Goal: Transaction & Acquisition: Purchase product/service

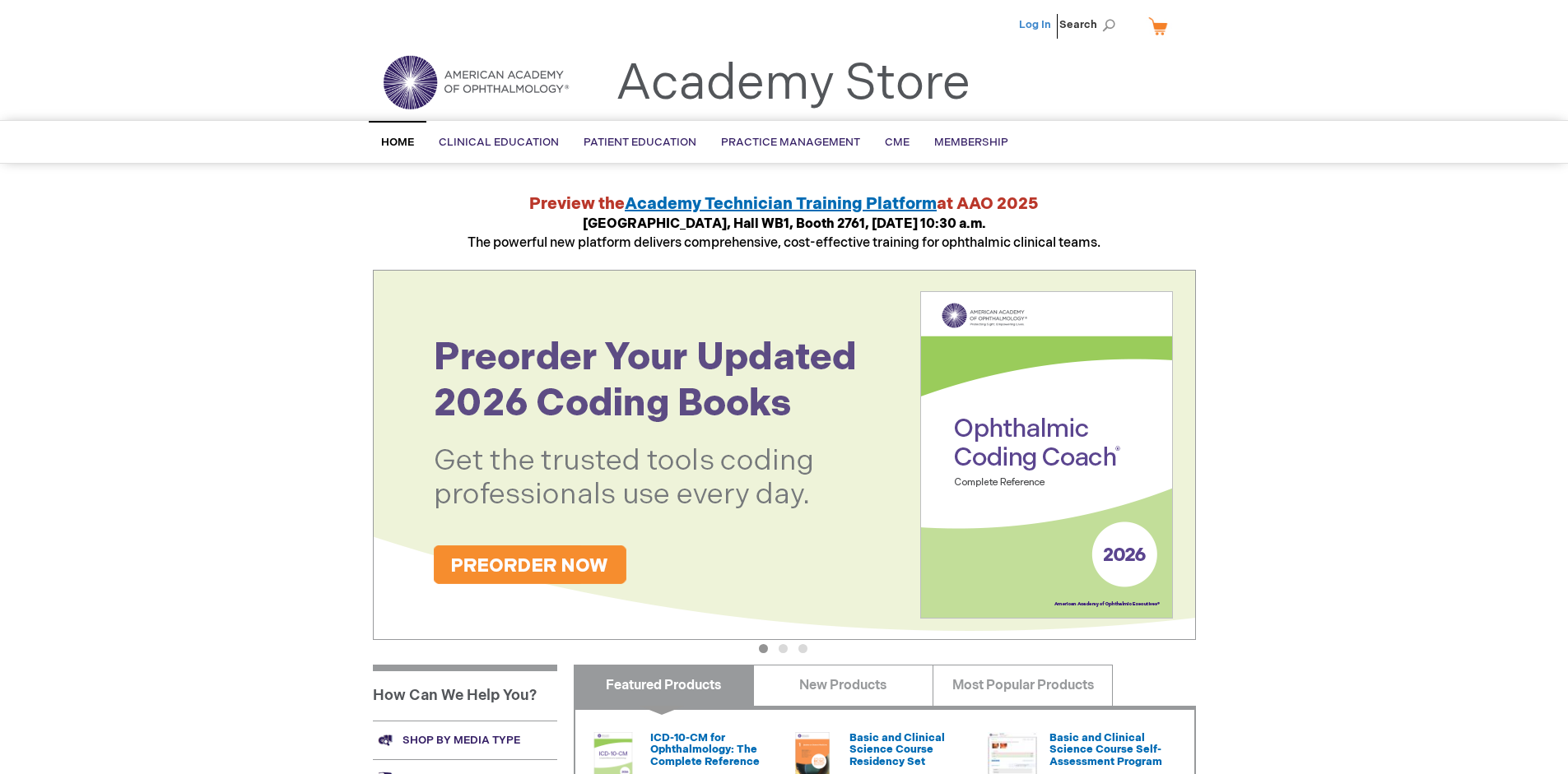
click at [1036, 25] on link "Log In" at bounding box center [1035, 25] width 32 height 13
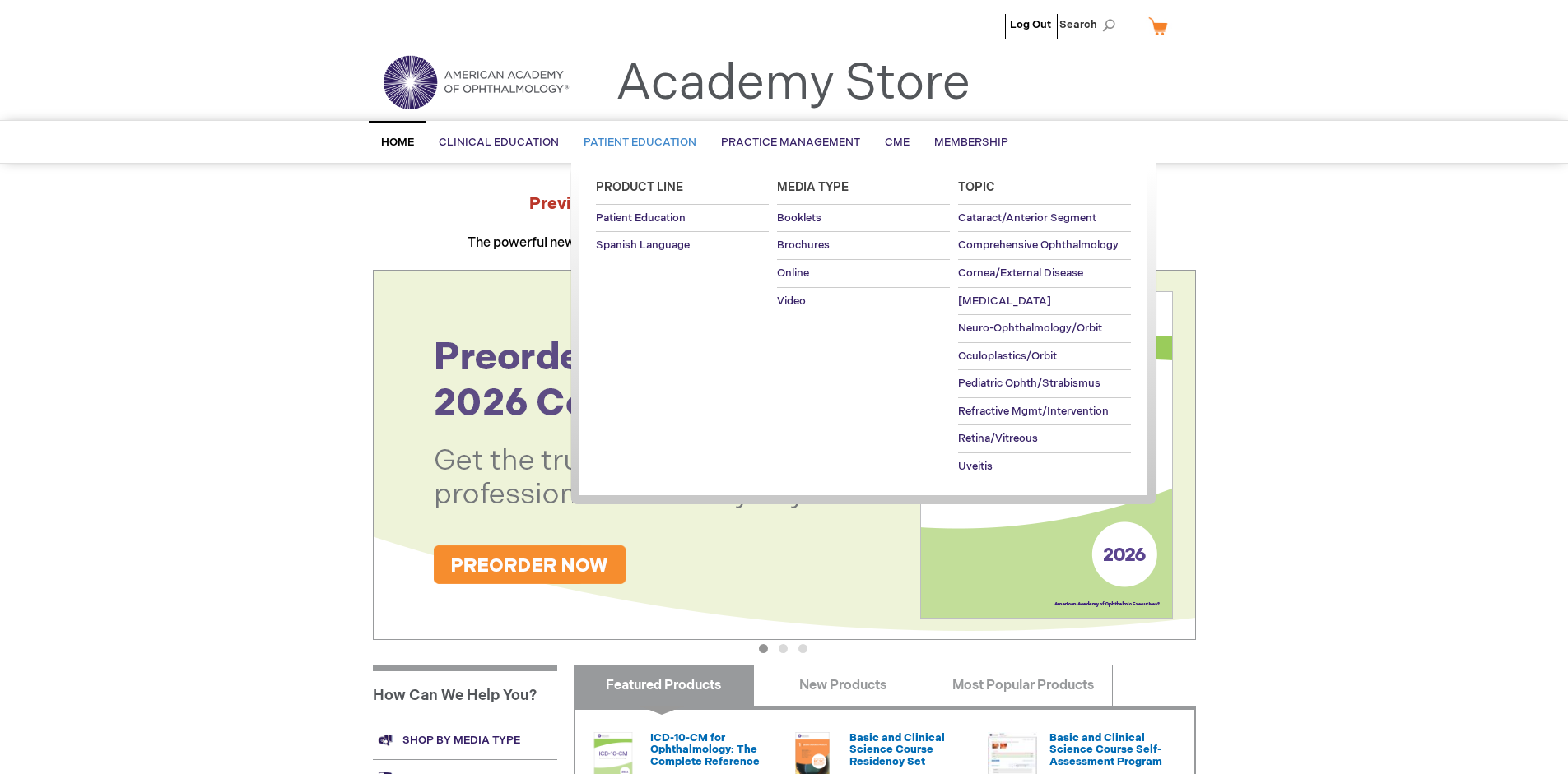
click at [635, 143] on span "Patient Education" at bounding box center [640, 142] width 112 height 13
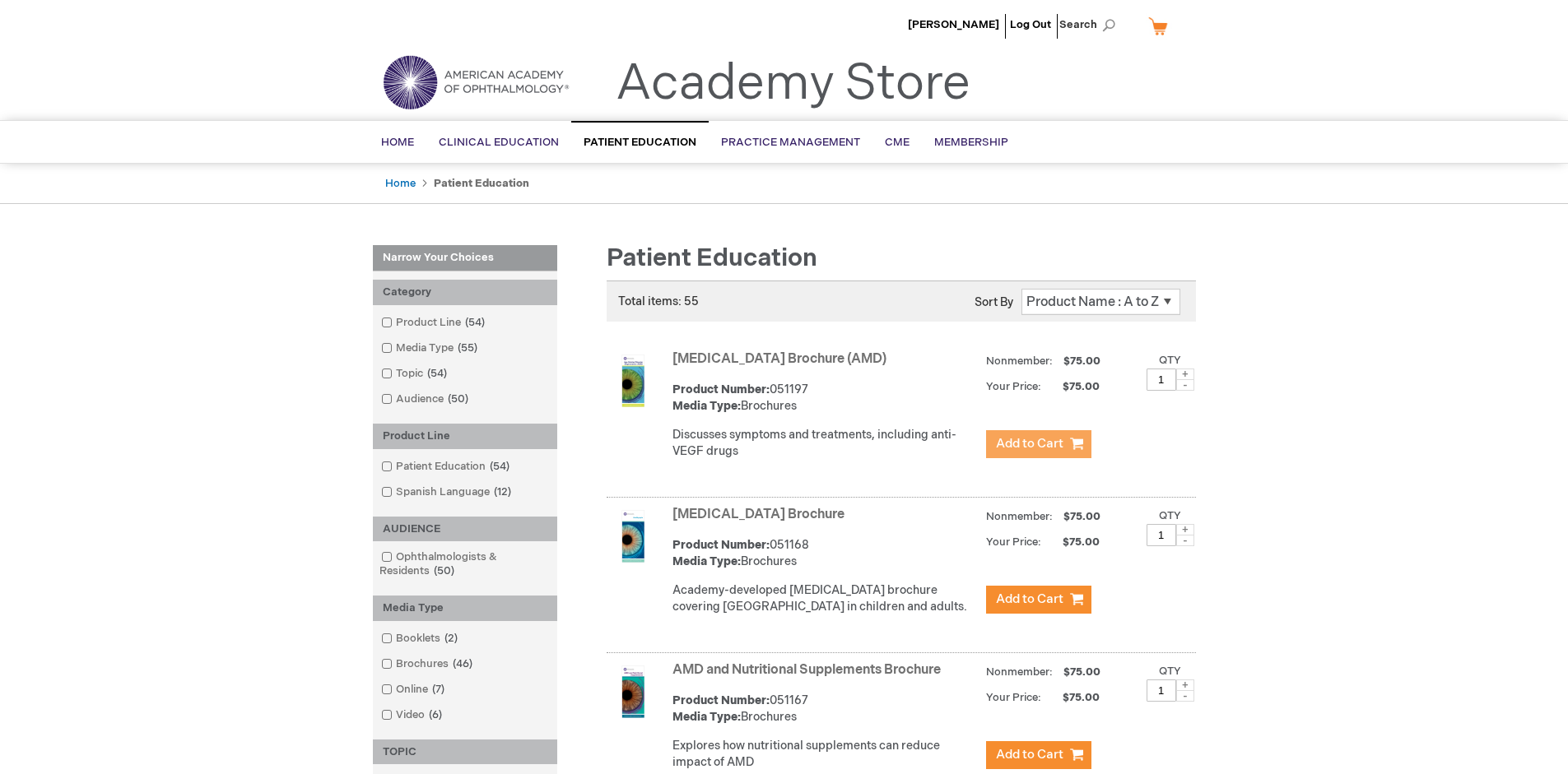
click at [1038, 445] on span "Add to Cart" at bounding box center [1029, 444] width 67 height 16
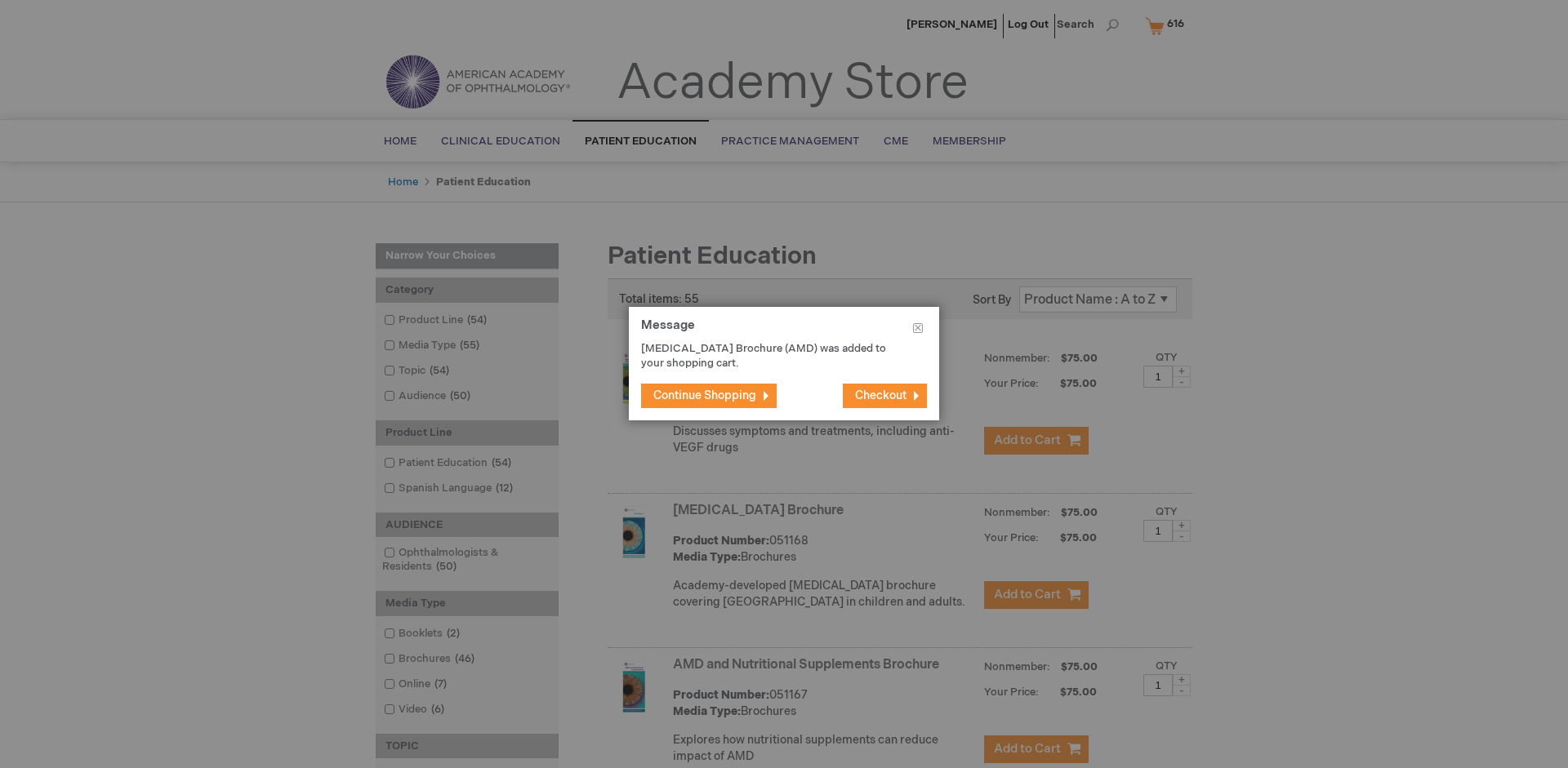
click at [705, 395] on span "Continue Shopping" at bounding box center [705, 395] width 103 height 14
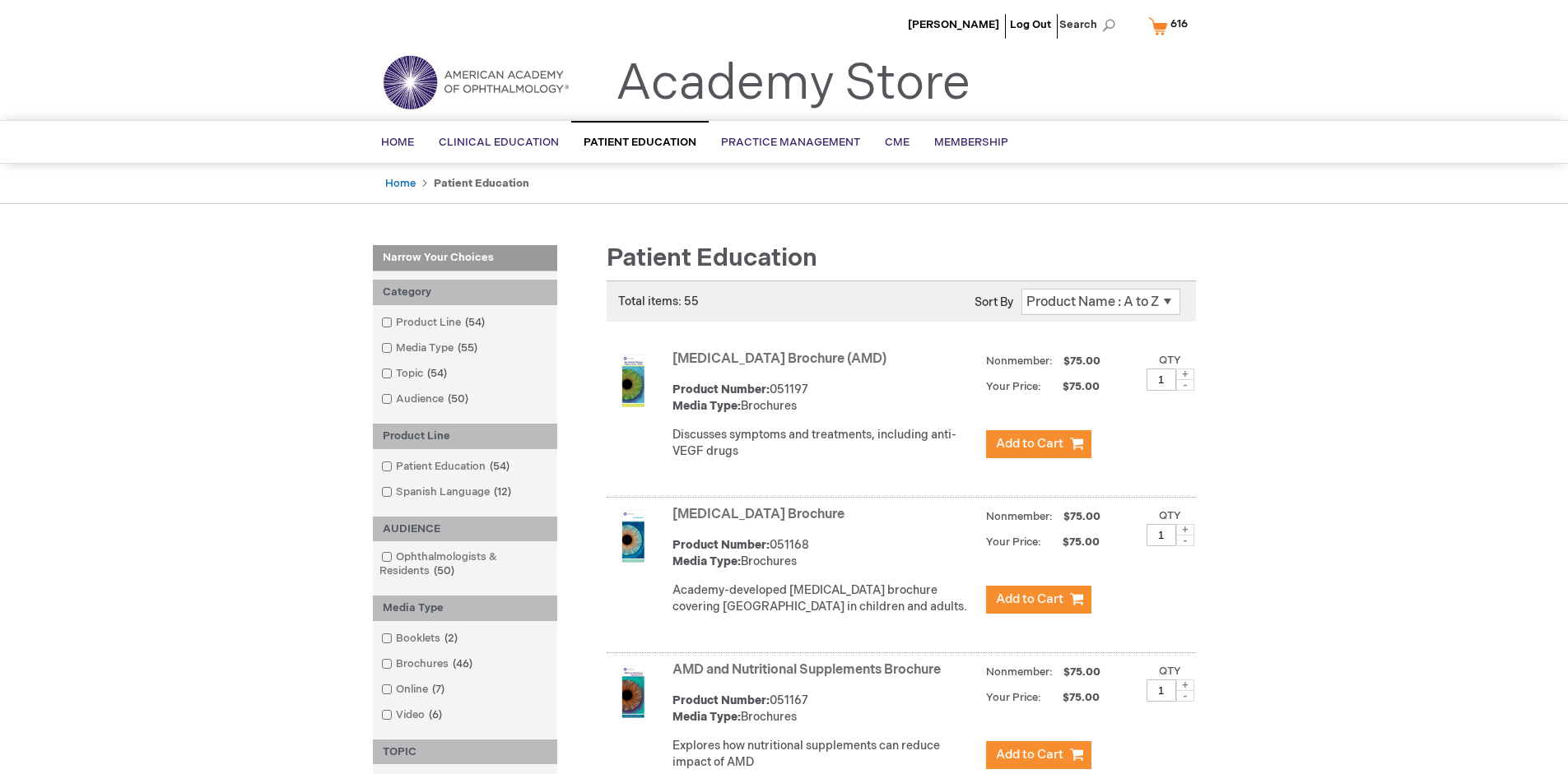
click at [810, 678] on link "AMD and Nutritional Supplements Brochure" at bounding box center [806, 670] width 268 height 16
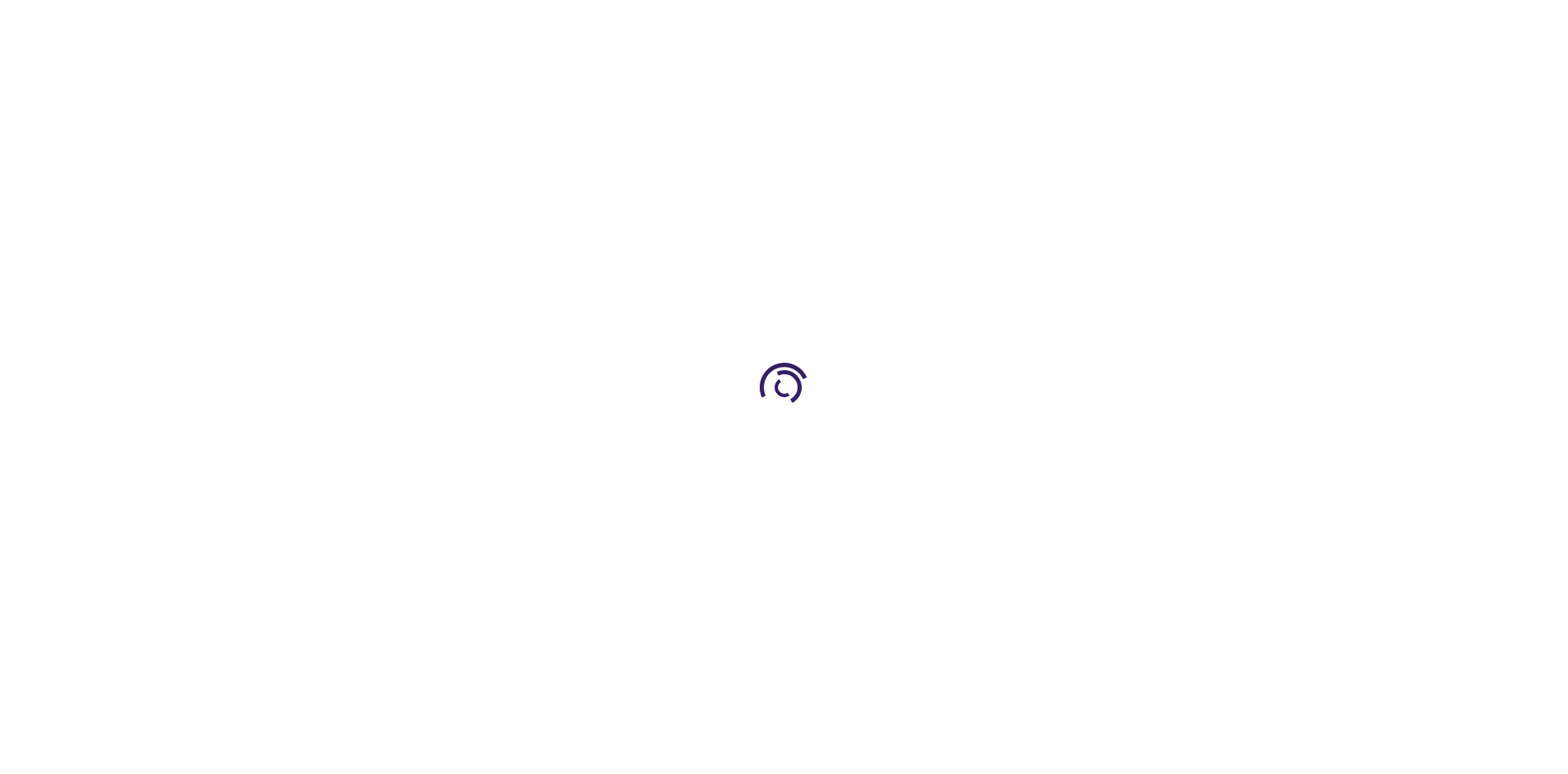
type input "1"
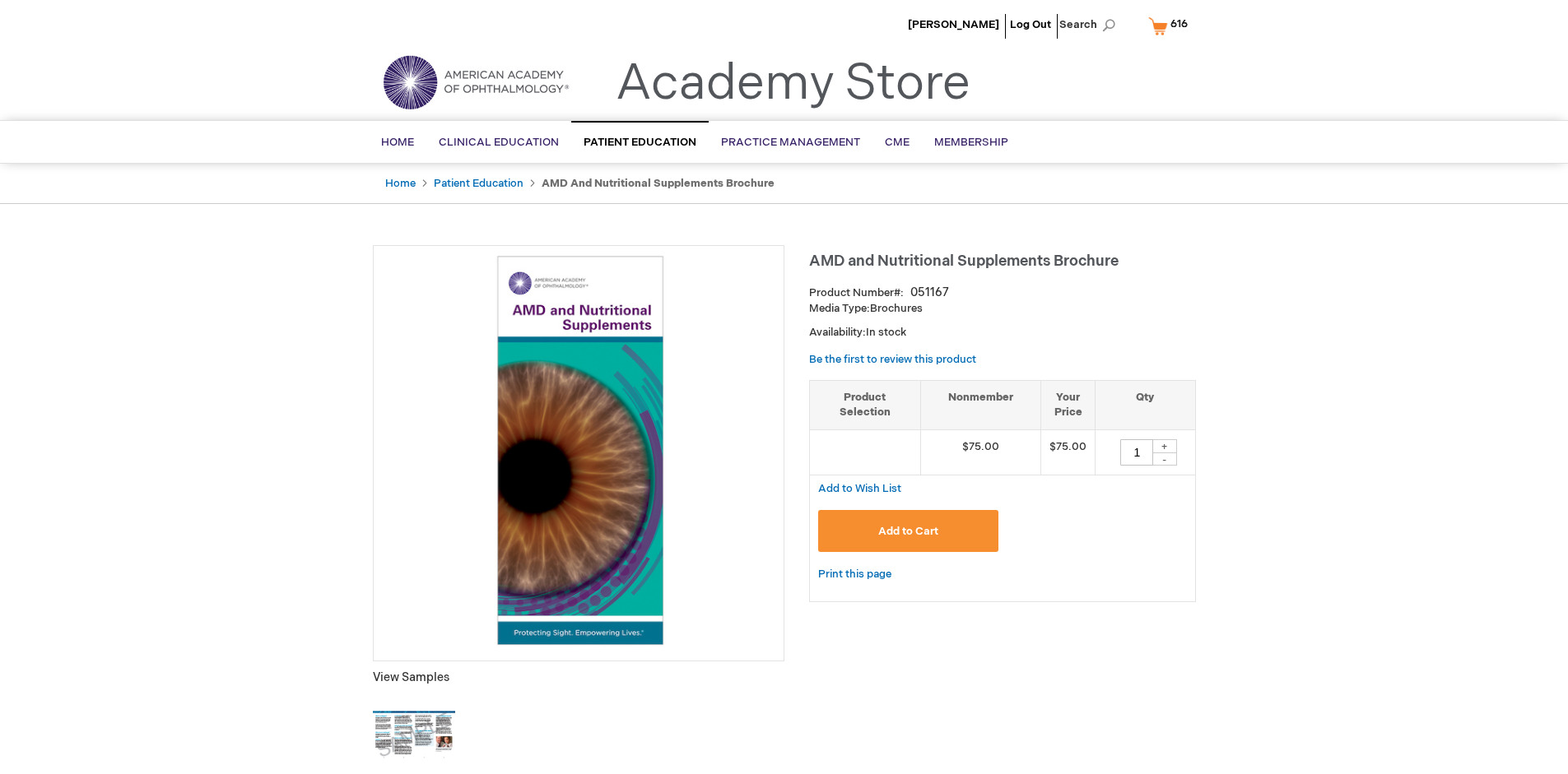
click at [908, 531] on span "Add to Cart" at bounding box center [908, 531] width 60 height 13
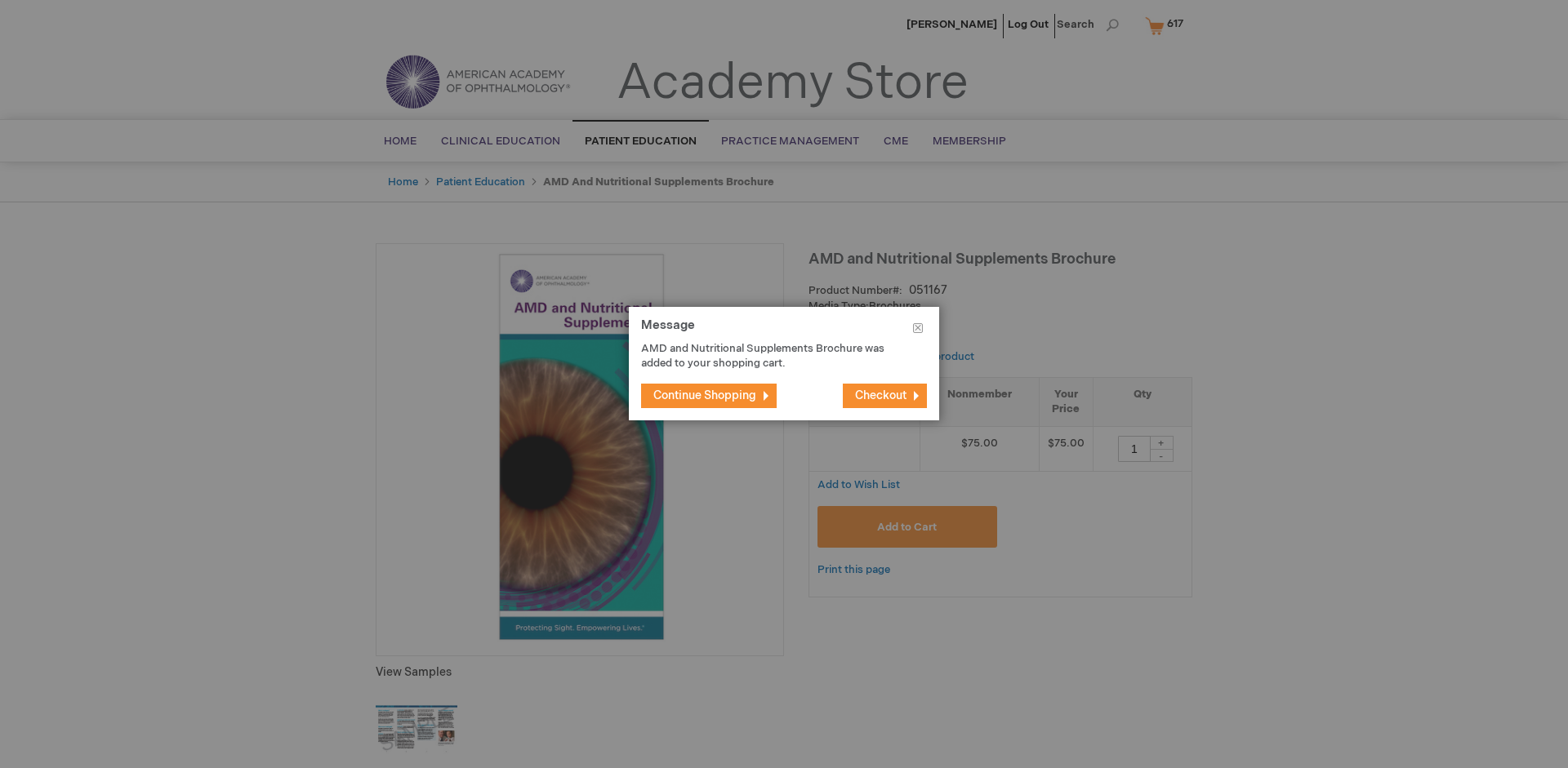
click at [705, 395] on span "Continue Shopping" at bounding box center [705, 395] width 103 height 14
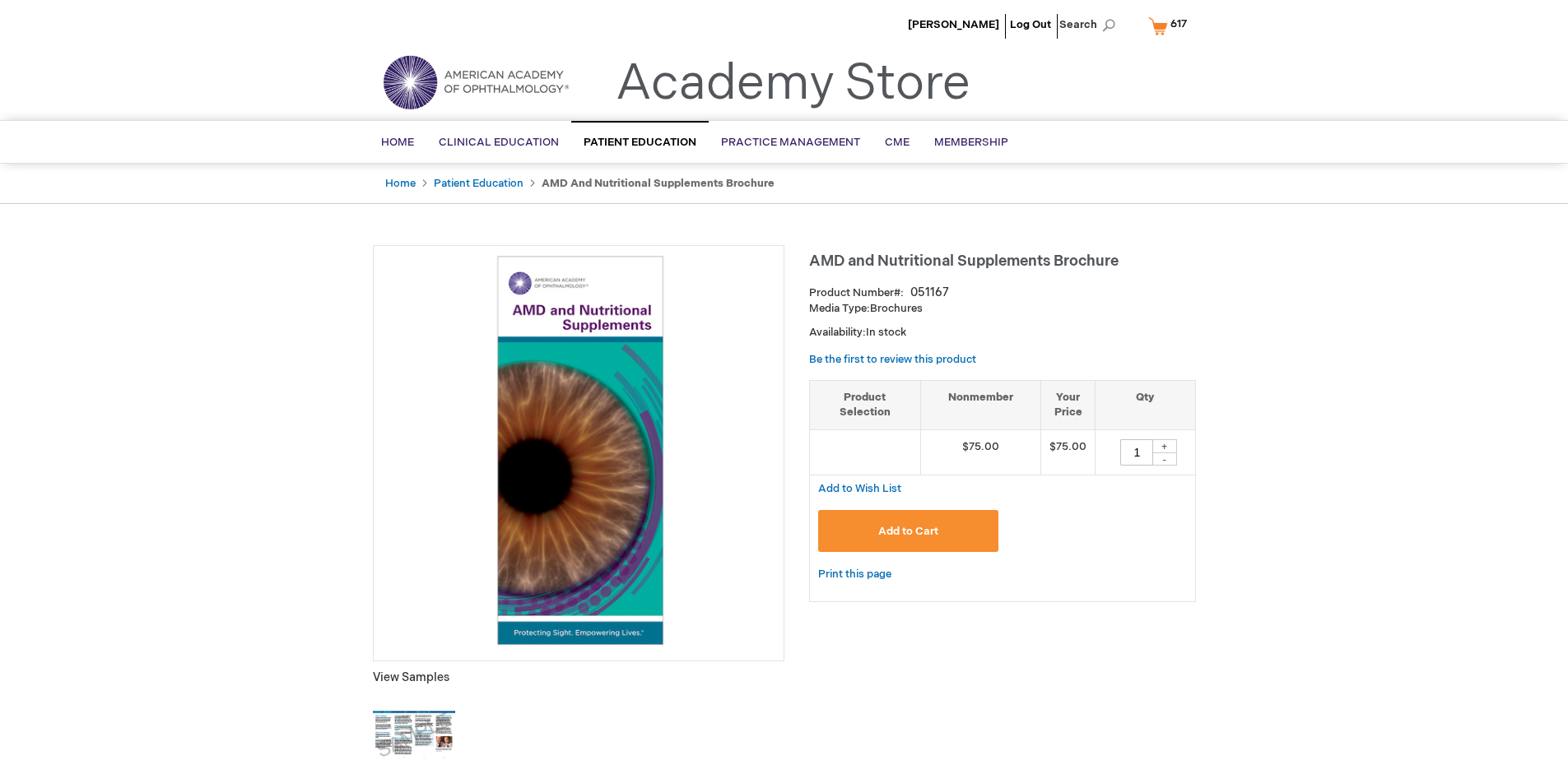
click at [1170, 26] on span "617" at bounding box center [1179, 24] width 17 height 13
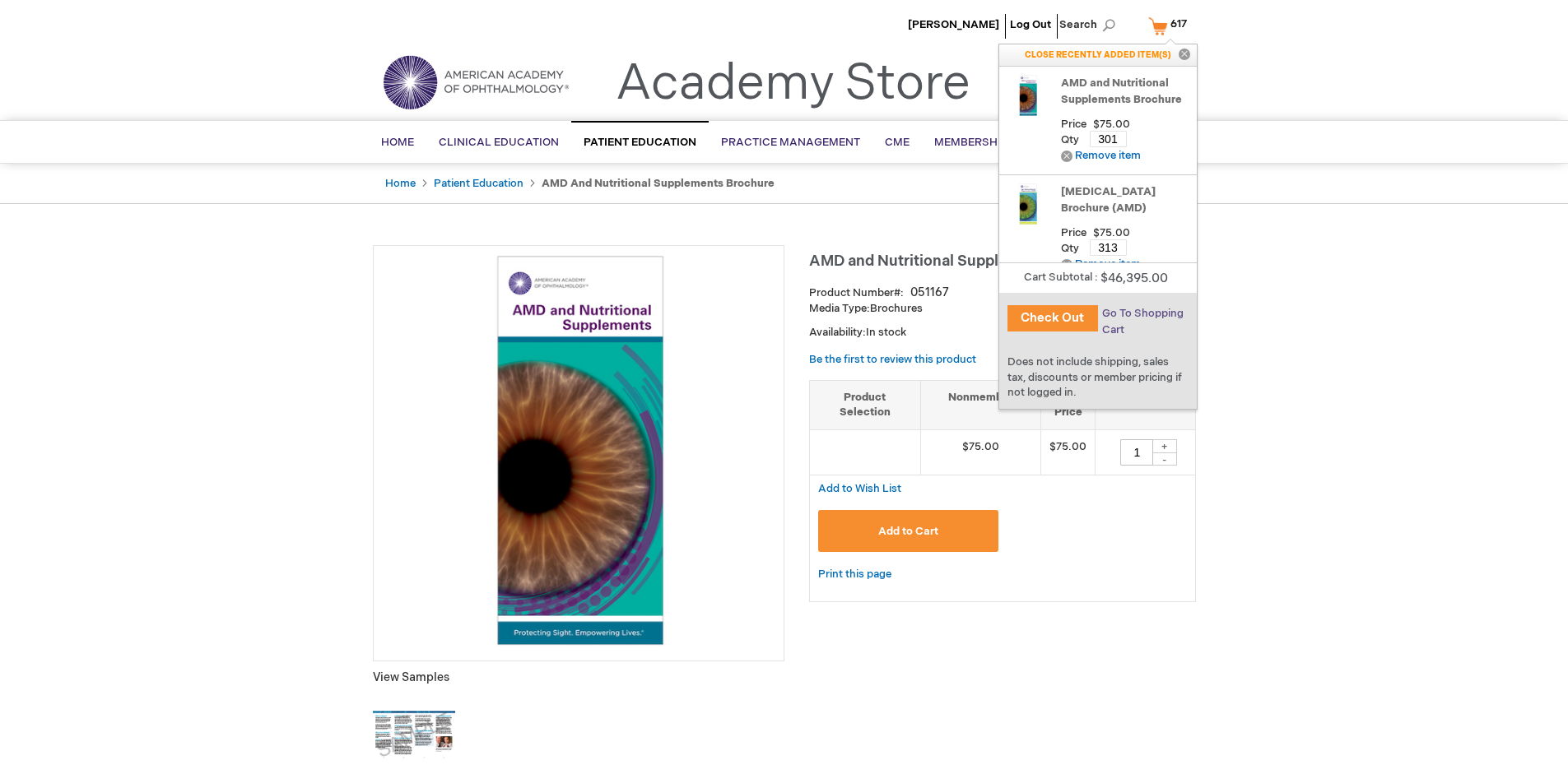
click at [1142, 314] on span "Go To Shopping Cart" at bounding box center [1143, 321] width 81 height 29
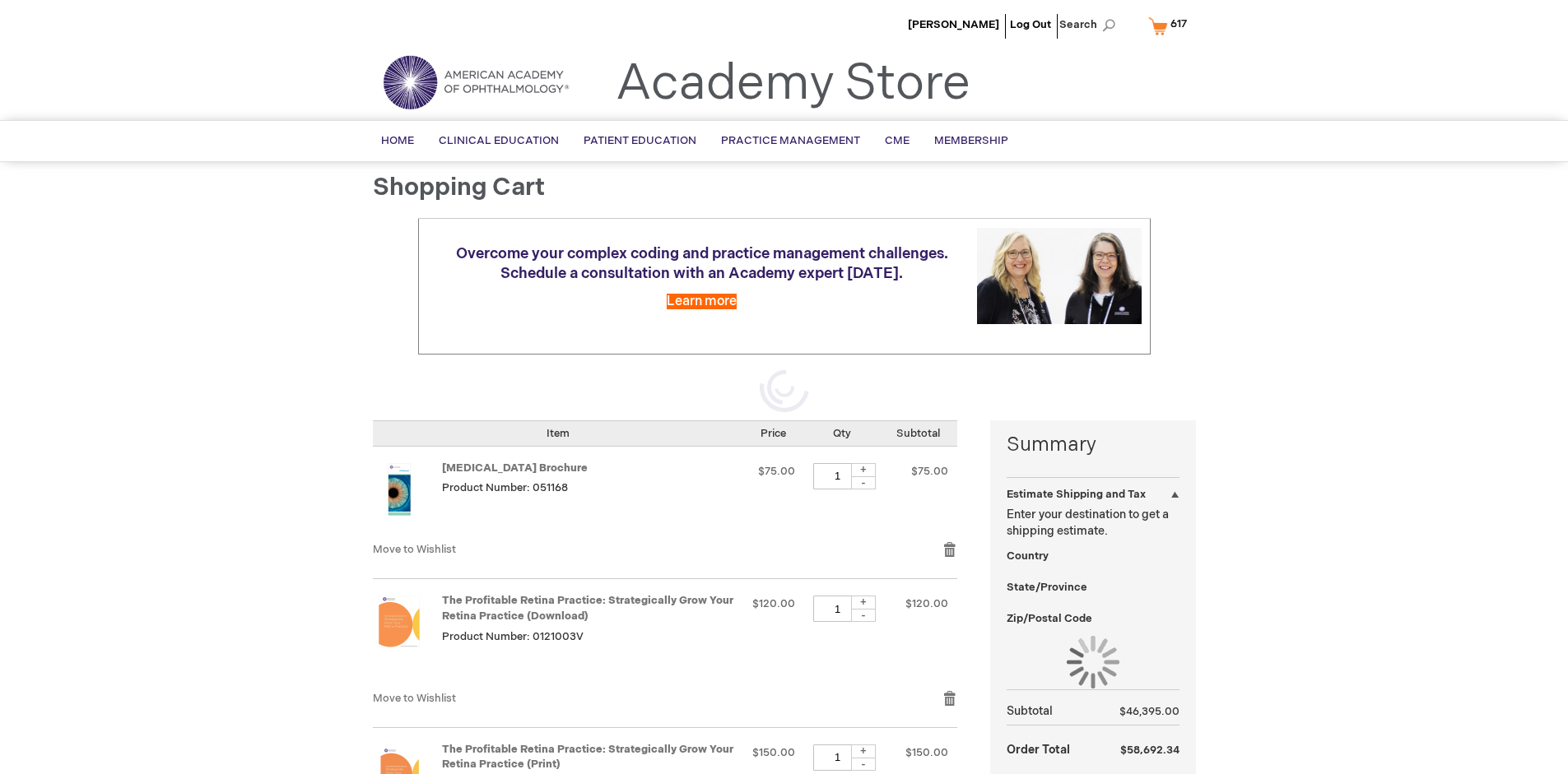
select select "US"
select select "41"
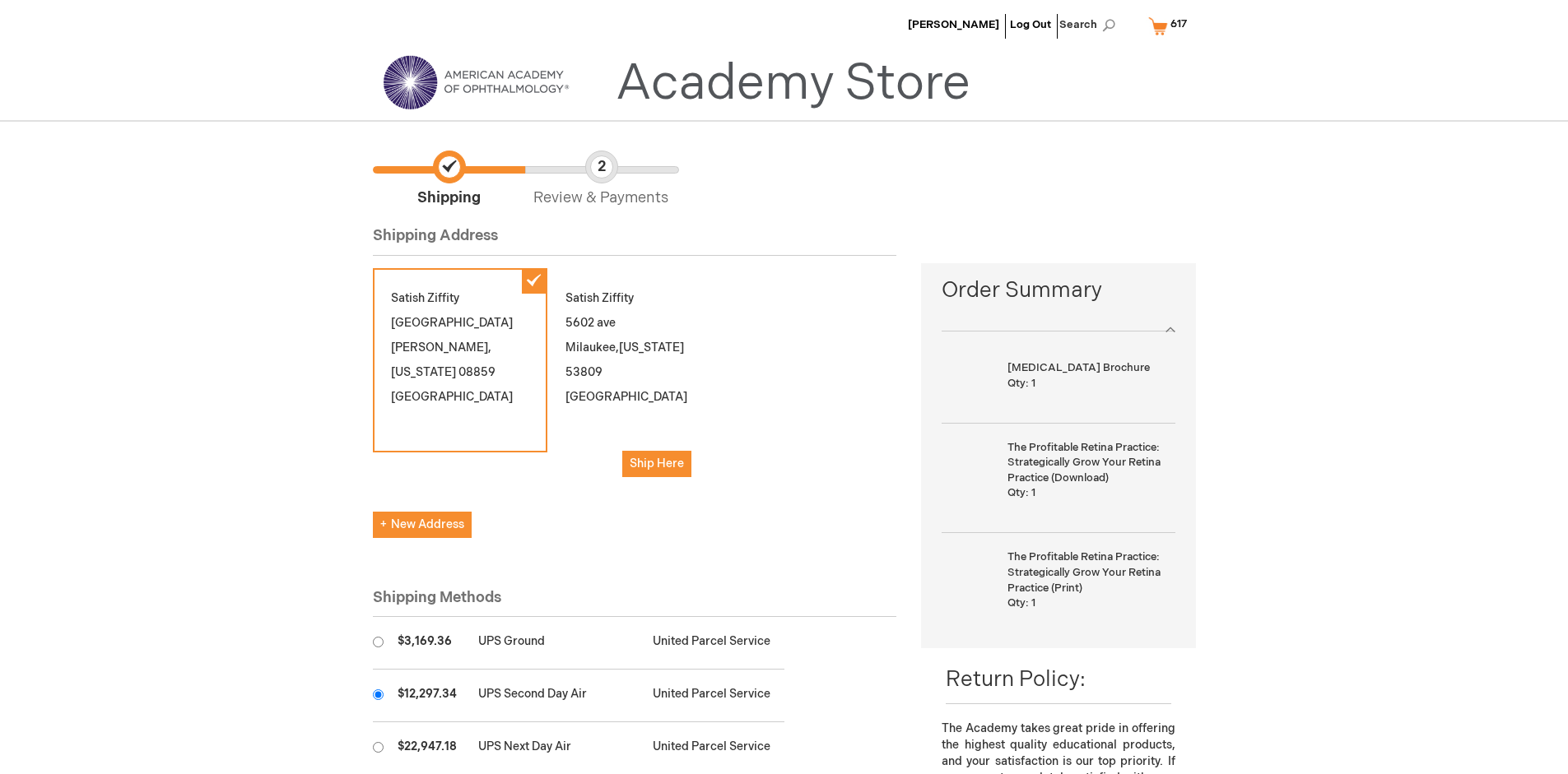
click at [377, 694] on input "radio" at bounding box center [378, 695] width 11 height 11
